Goal: Transaction & Acquisition: Purchase product/service

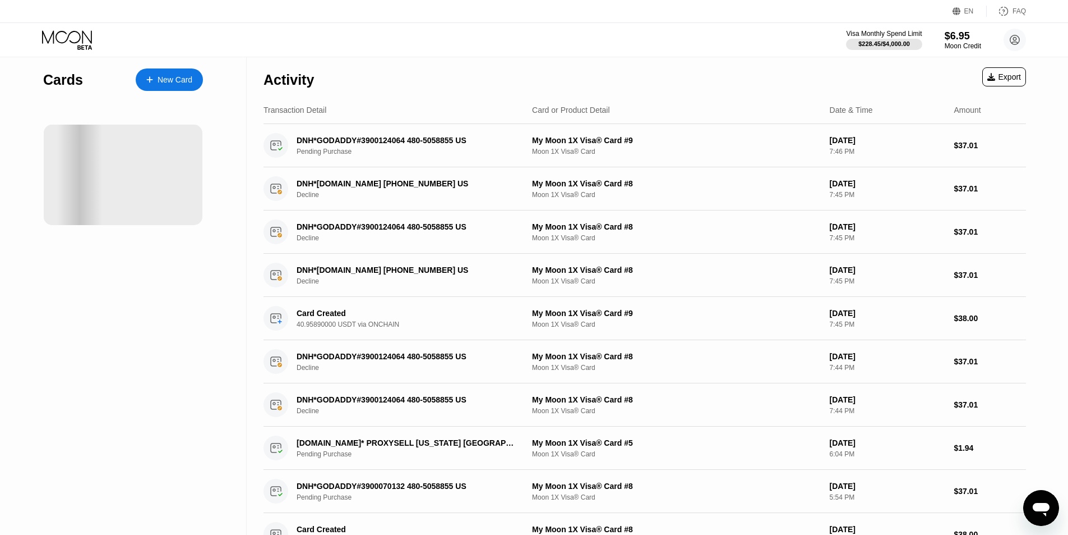
click at [173, 86] on div "New Card" at bounding box center [169, 79] width 67 height 22
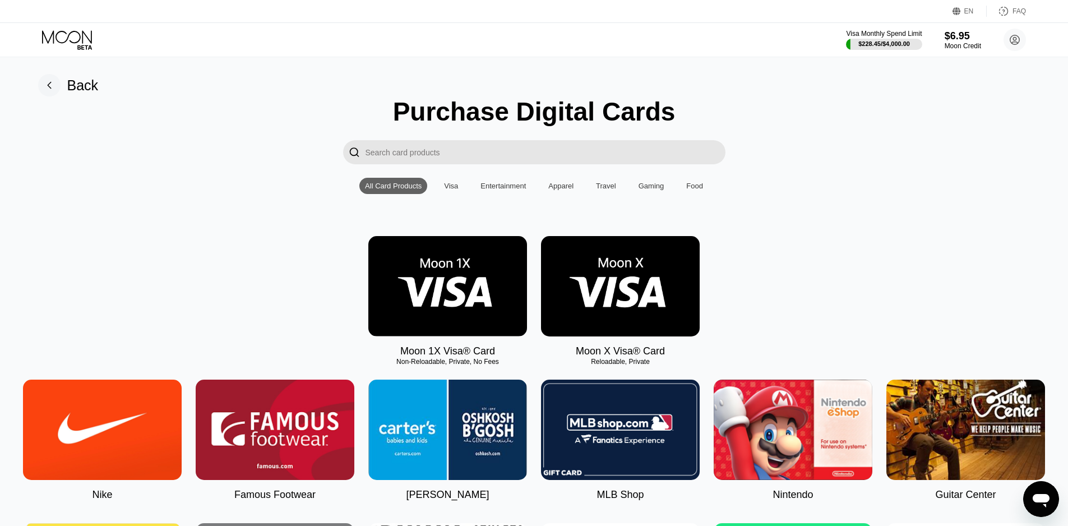
click at [471, 298] on img at bounding box center [448, 286] width 159 height 100
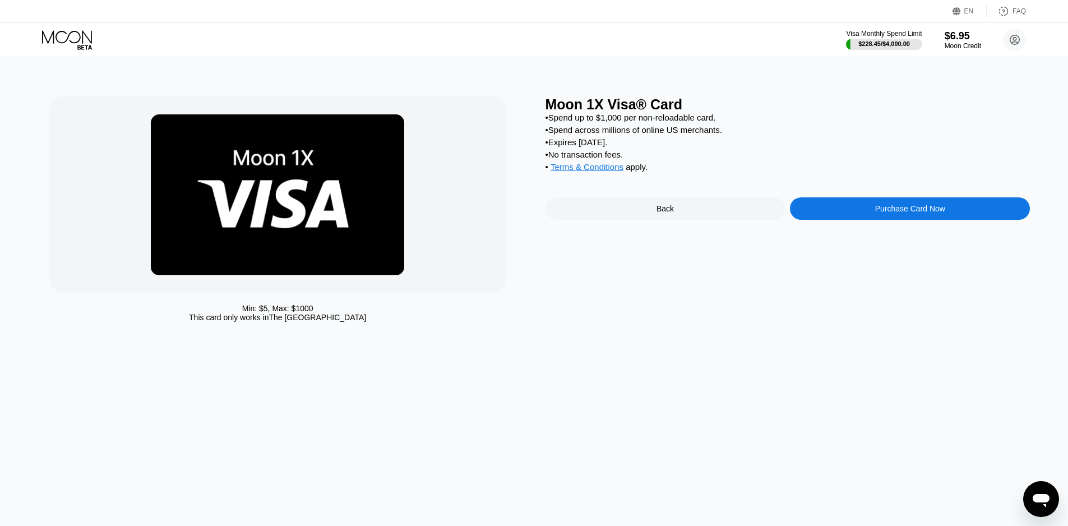
click at [876, 213] on div "Purchase Card Now" at bounding box center [911, 208] width 70 height 9
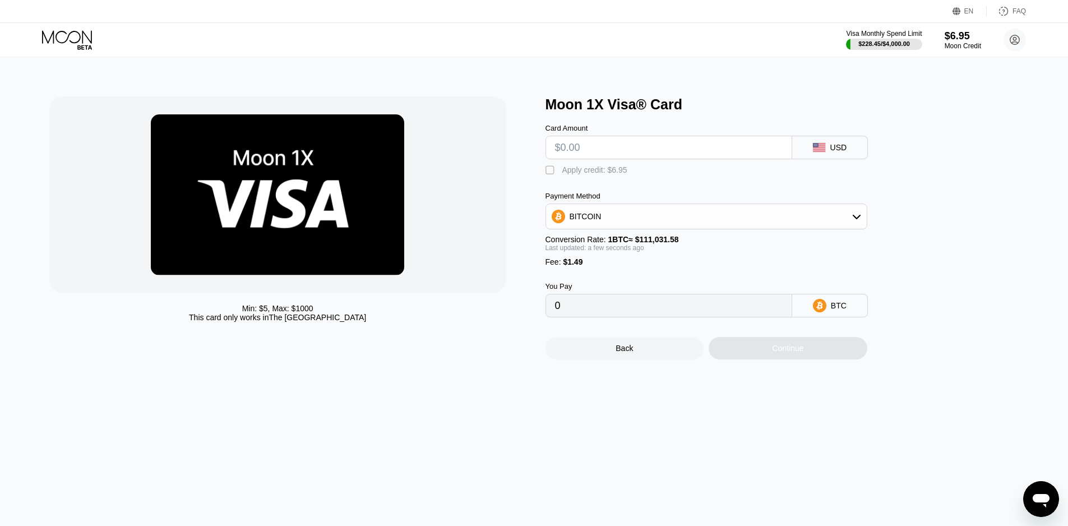
drag, startPoint x: 586, startPoint y: 151, endPoint x: 666, endPoint y: 137, distance: 82.0
click at [589, 151] on input "text" at bounding box center [669, 147] width 228 height 22
type input "$10"
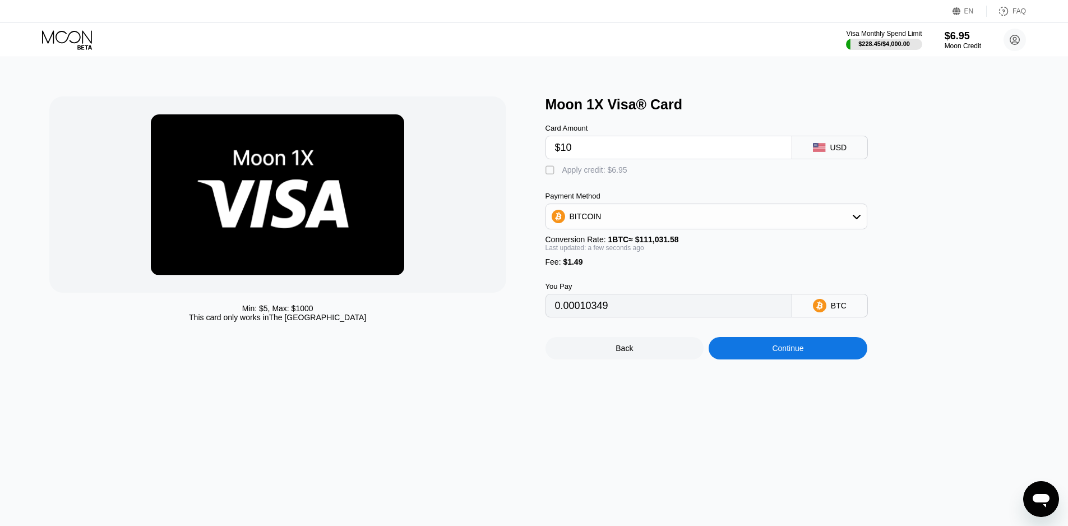
type input "0.00010349"
type input "$10"
click at [601, 220] on div "BITCOIN" at bounding box center [706, 216] width 321 height 22
drag, startPoint x: 613, startPoint y: 276, endPoint x: 735, endPoint y: 356, distance: 145.9
click at [613, 277] on span "USDT on TRON" at bounding box center [601, 272] width 57 height 9
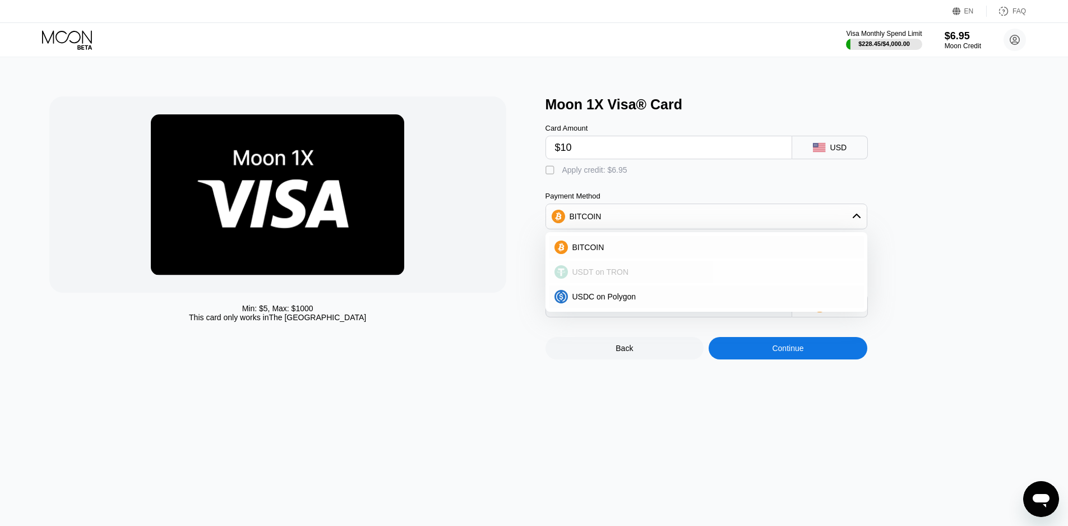
type input "11.61"
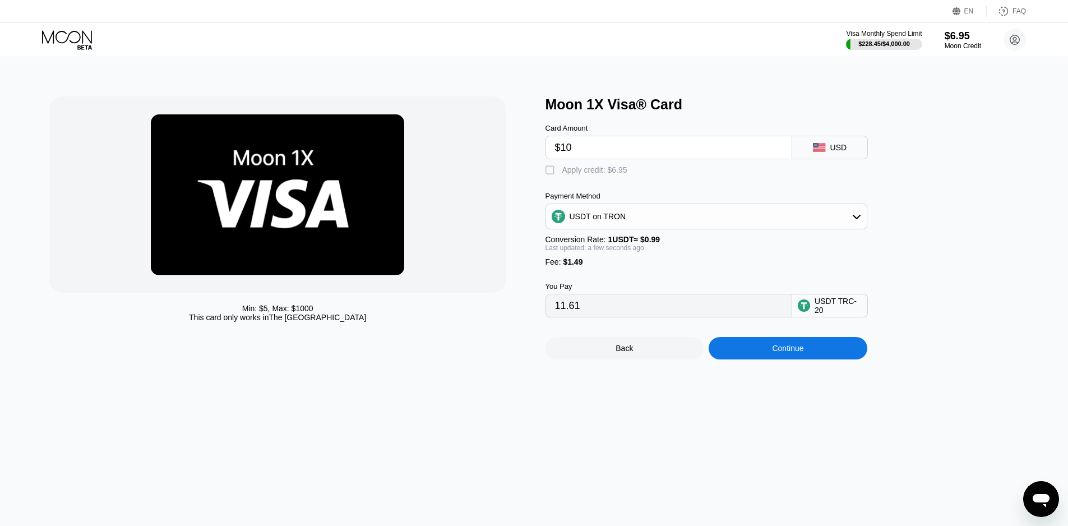
click at [767, 360] on div "Continue" at bounding box center [788, 348] width 159 height 22
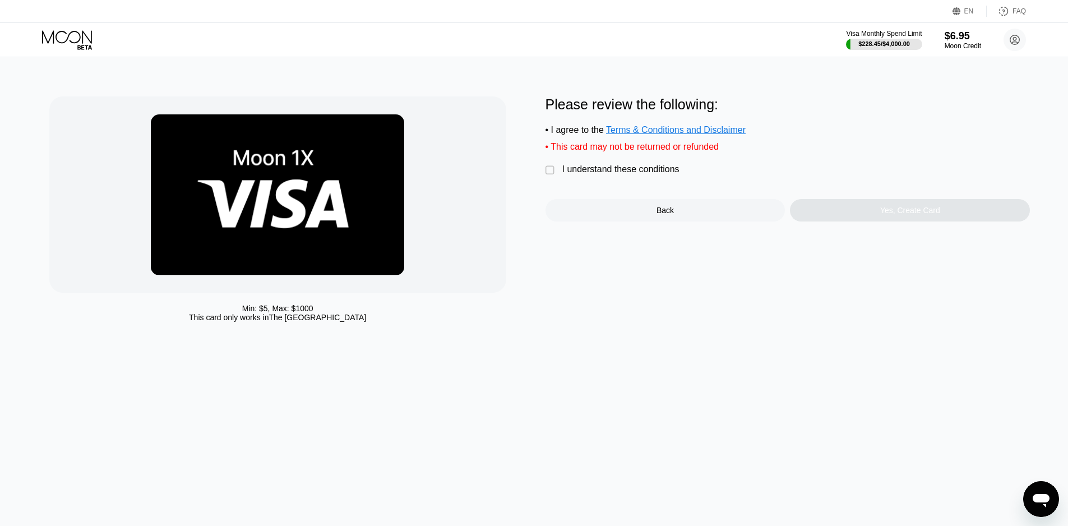
click at [544, 175] on div "Min: $ 5 , Max: $ 1000 This card only works in The United States Please review …" at bounding box center [534, 211] width 970 height 231
drag, startPoint x: 550, startPoint y: 177, endPoint x: 596, endPoint y: 195, distance: 49.4
click at [550, 176] on div "" at bounding box center [551, 170] width 11 height 11
click at [840, 217] on div "Yes, Create Card" at bounding box center [910, 210] width 240 height 22
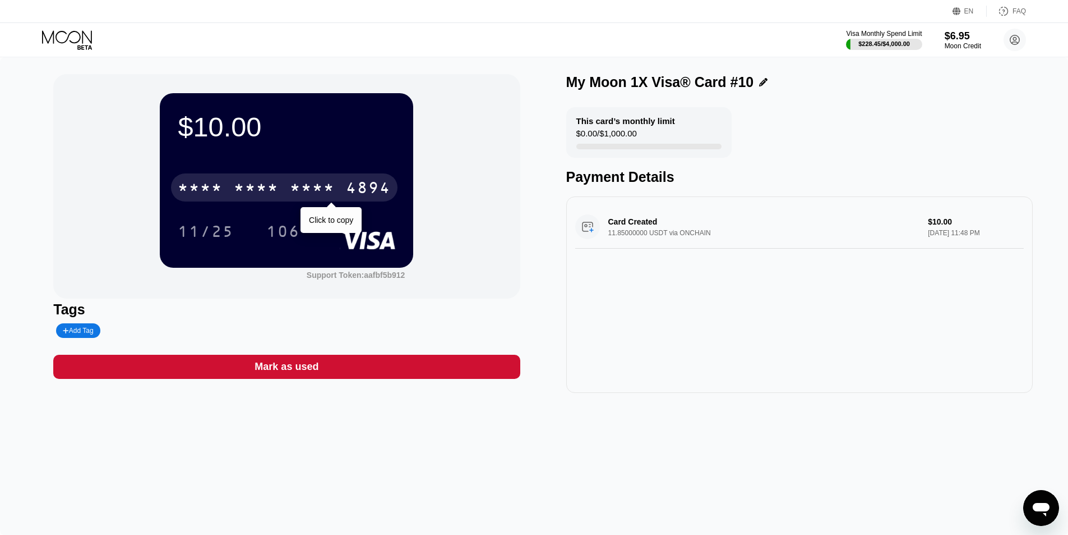
click at [361, 190] on div "4894" at bounding box center [368, 189] width 45 height 18
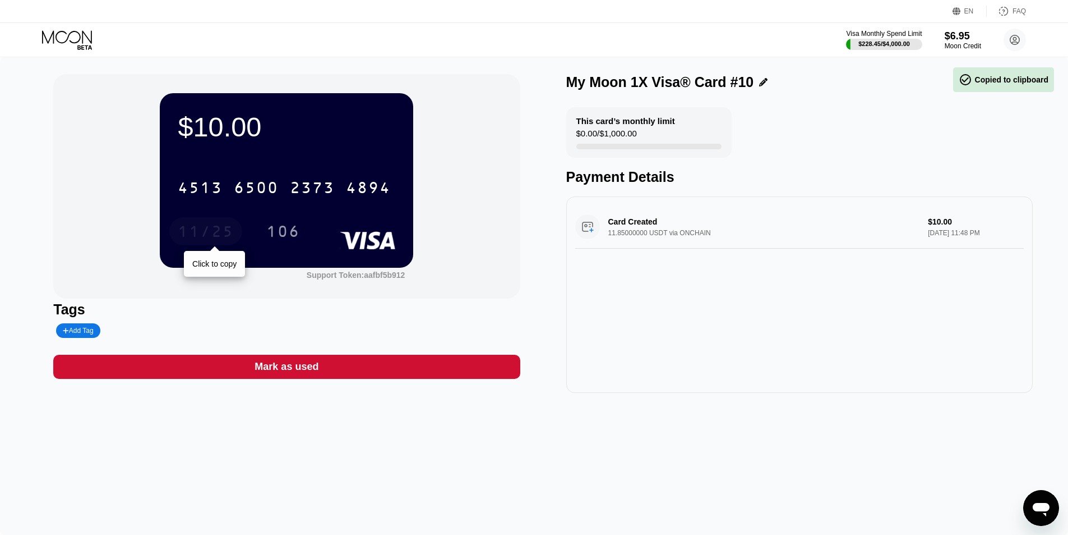
click at [194, 236] on div "11/25" at bounding box center [206, 233] width 56 height 18
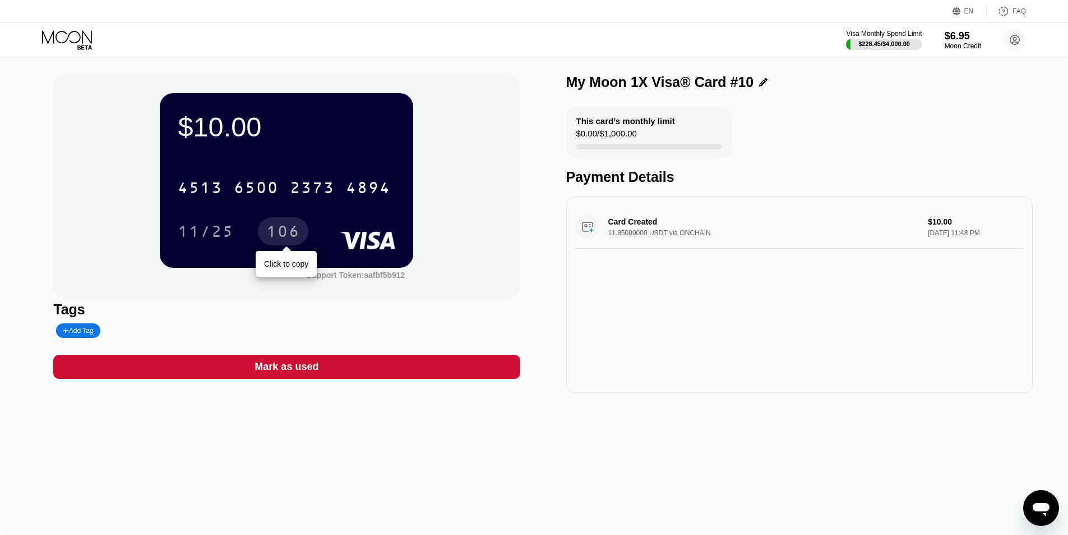
drag, startPoint x: 269, startPoint y: 229, endPoint x: 299, endPoint y: 231, distance: 30.3
click at [269, 229] on div "106" at bounding box center [283, 233] width 34 height 18
click at [66, 30] on icon at bounding box center [68, 40] width 52 height 20
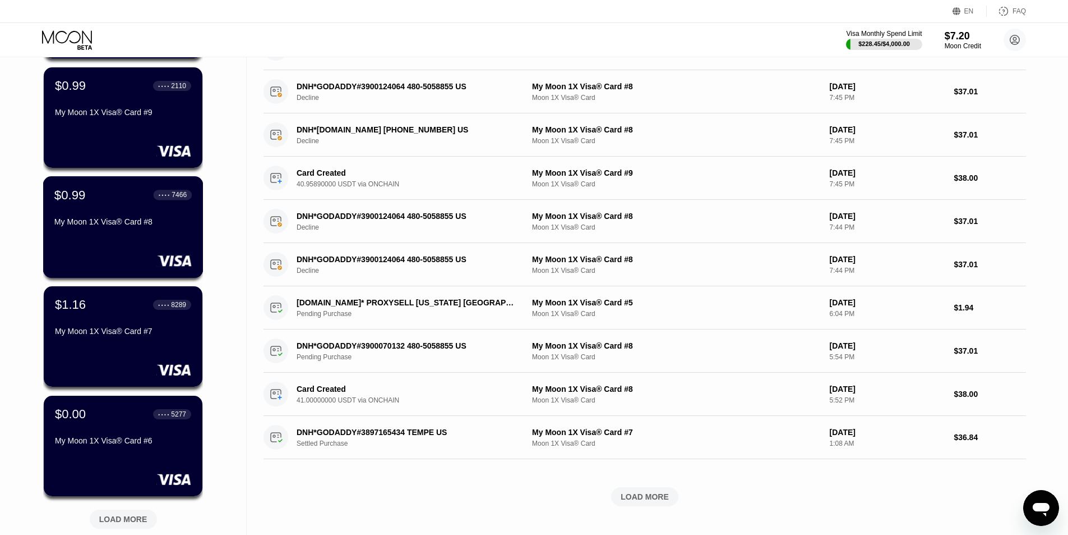
scroll to position [224, 0]
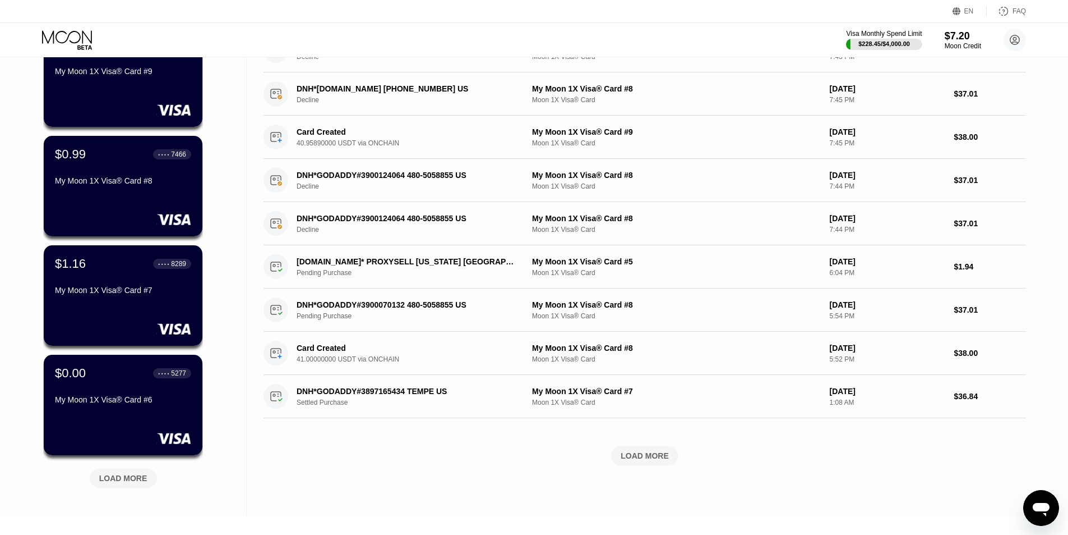
click at [133, 478] on div "LOAD MORE" at bounding box center [123, 478] width 48 height 10
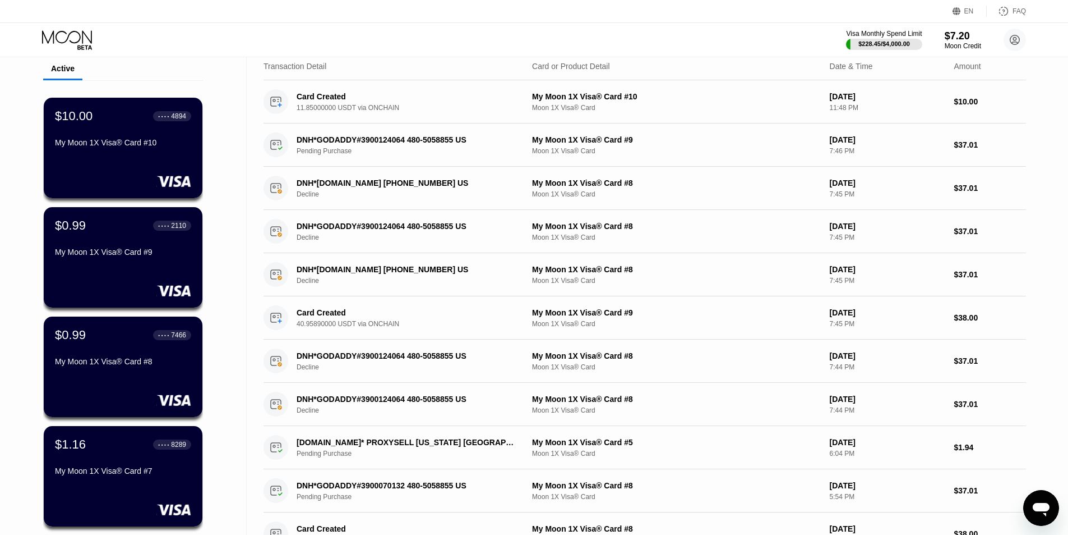
scroll to position [0, 0]
